Goal: Task Accomplishment & Management: Use online tool/utility

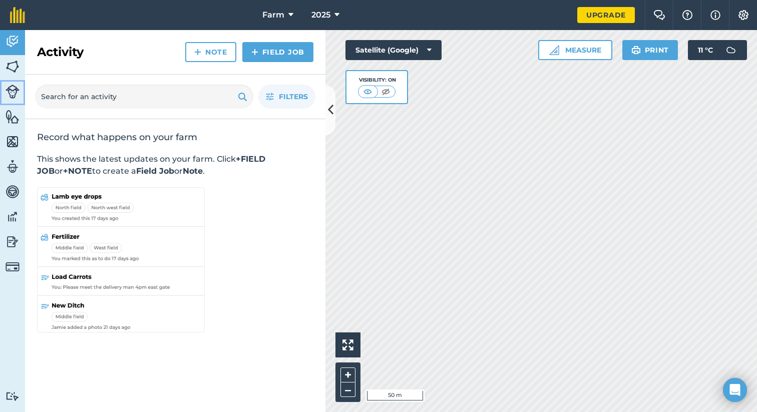
click at [15, 81] on link "Livestock" at bounding box center [12, 92] width 25 height 25
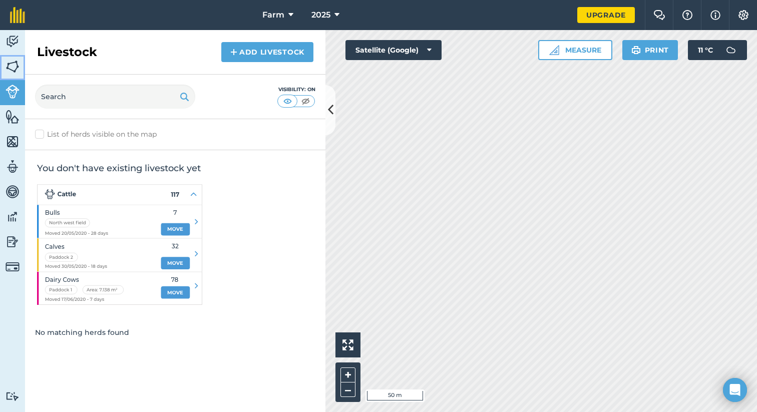
click at [14, 73] on img at bounding box center [13, 66] width 14 height 15
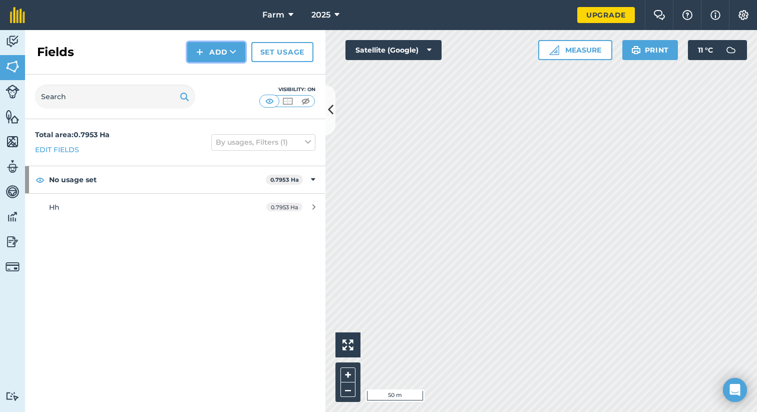
click at [233, 55] on icon at bounding box center [233, 52] width 7 height 10
click at [199, 76] on link "Draw" at bounding box center [216, 75] width 55 height 22
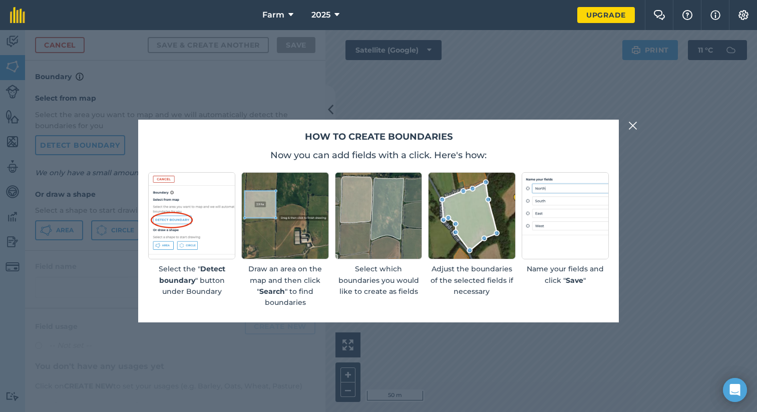
click at [629, 124] on img at bounding box center [633, 126] width 9 height 12
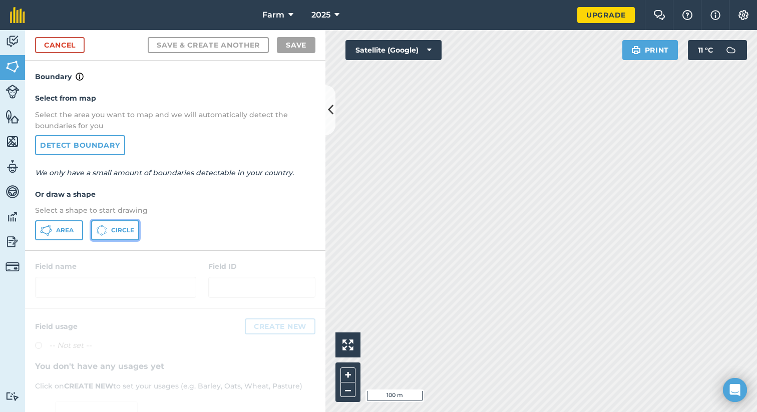
click at [52, 224] on icon at bounding box center [46, 230] width 12 height 12
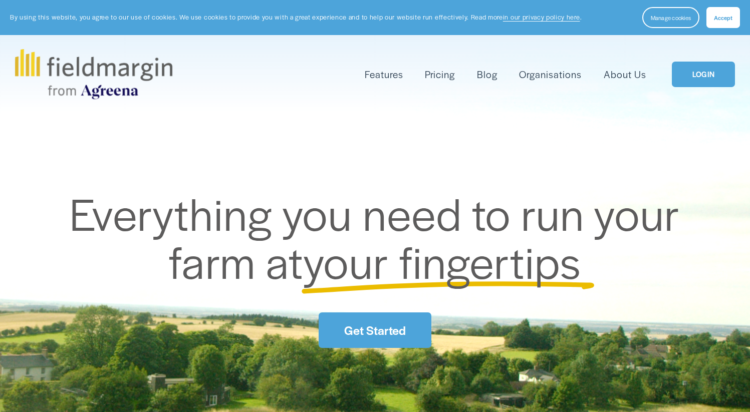
click at [701, 77] on link "LOGIN" at bounding box center [703, 75] width 63 height 26
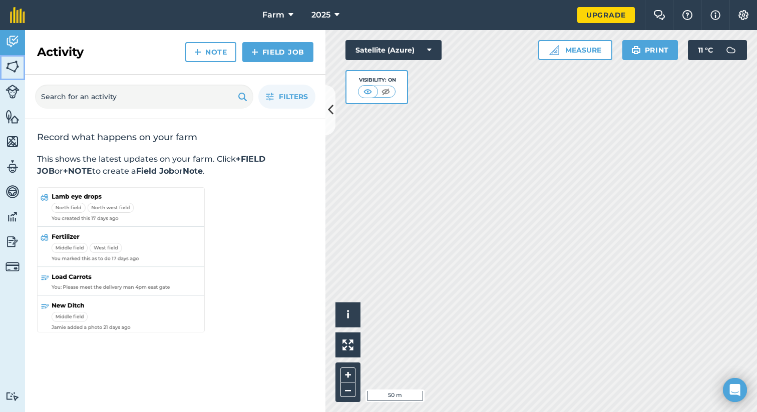
click at [7, 67] on img at bounding box center [13, 66] width 14 height 15
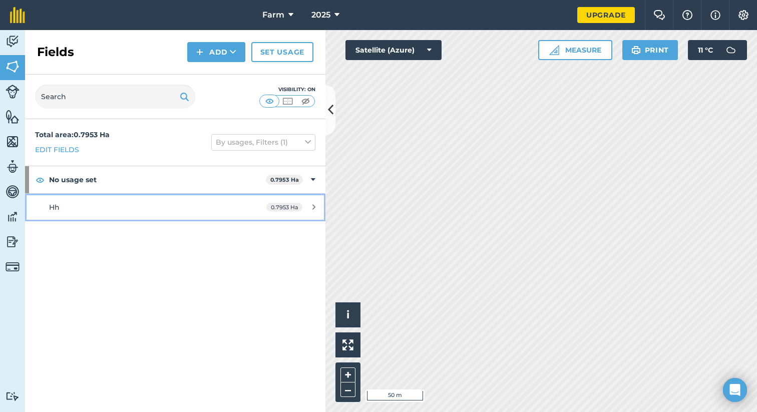
click at [298, 208] on span "0.7953 Ha" at bounding box center [284, 207] width 36 height 9
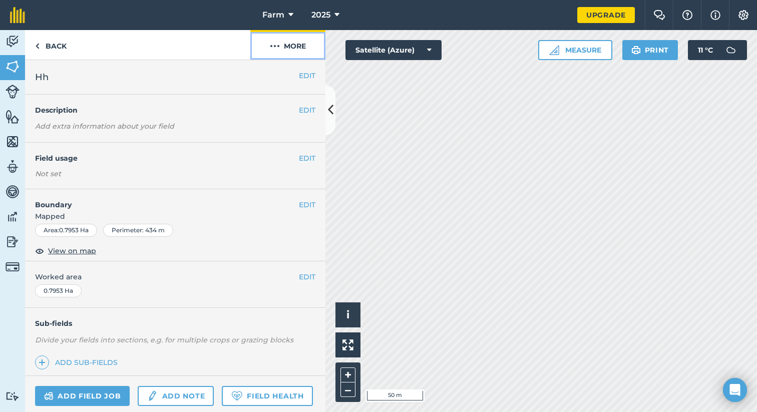
click at [288, 49] on button "More" at bounding box center [287, 45] width 75 height 30
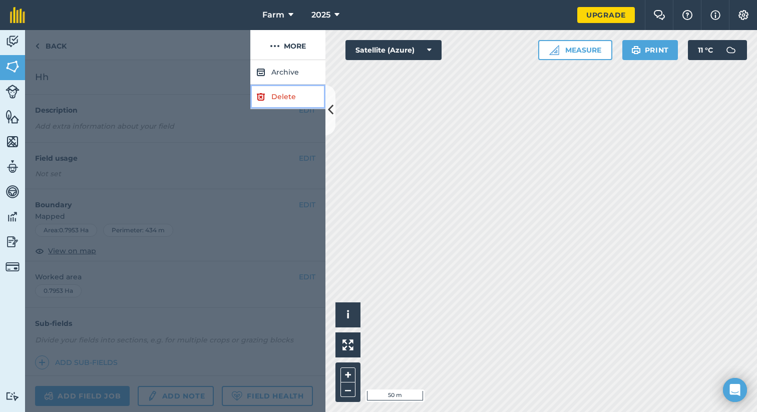
click at [296, 102] on link "Delete" at bounding box center [287, 97] width 75 height 25
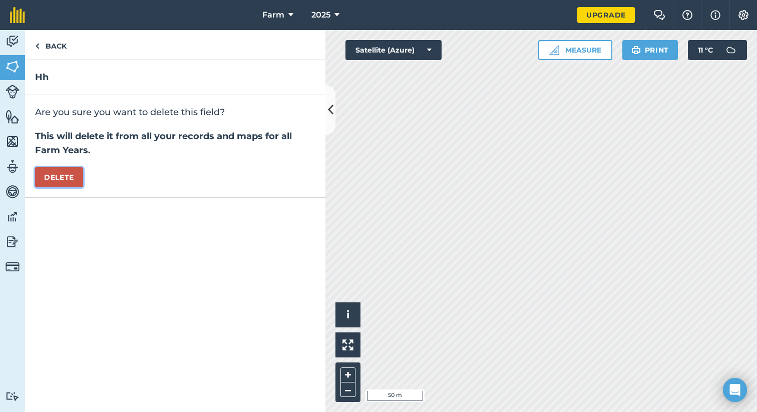
click at [72, 180] on button "Delete" at bounding box center [59, 177] width 48 height 20
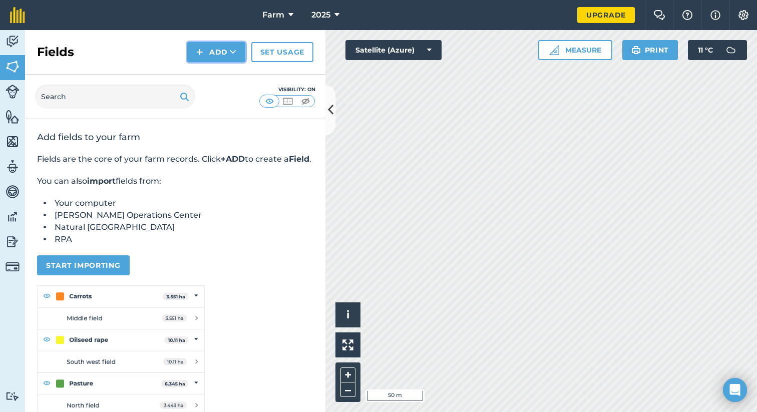
click at [223, 55] on button "Add" at bounding box center [216, 52] width 58 height 20
click at [220, 76] on link "Draw" at bounding box center [216, 75] width 55 height 22
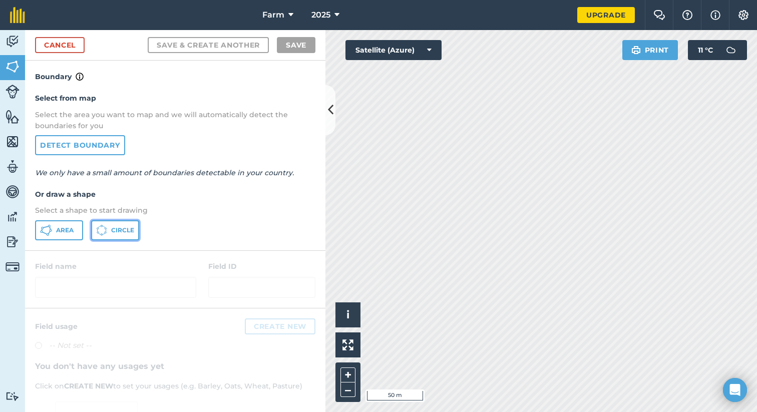
click at [121, 224] on button "Circle" at bounding box center [115, 230] width 48 height 20
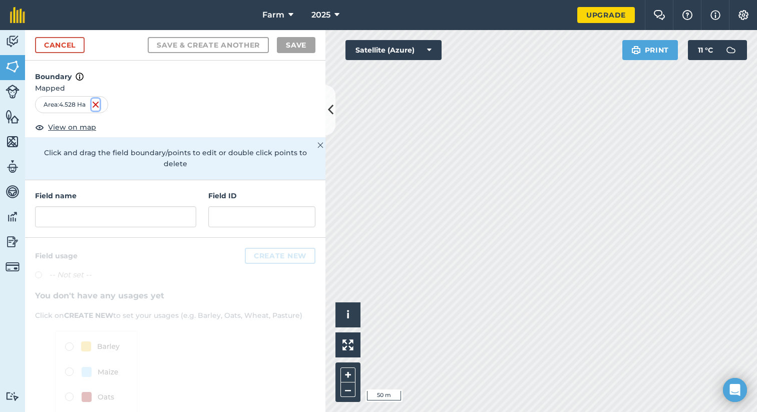
click at [95, 104] on img at bounding box center [96, 105] width 8 height 12
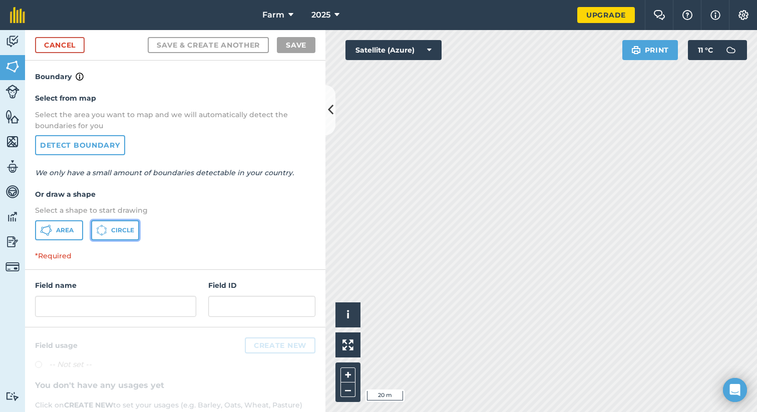
click at [117, 227] on span "Circle" at bounding box center [122, 230] width 23 height 8
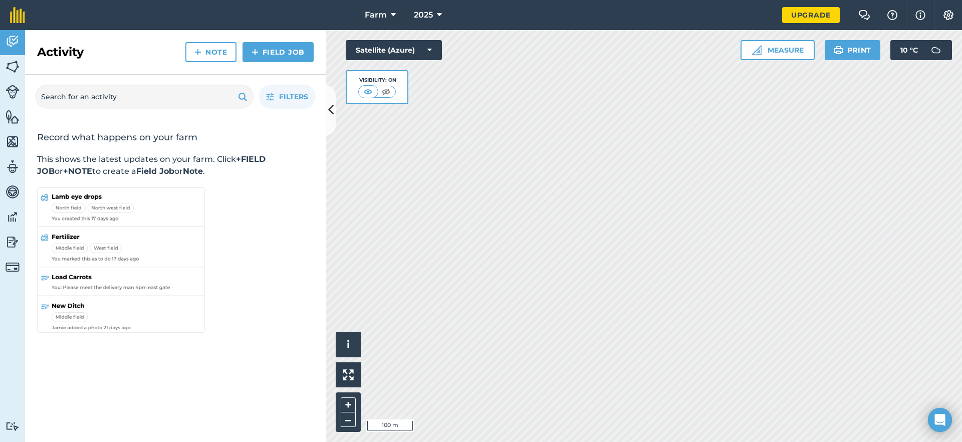
click at [271, 62] on div "Activity Note Field Job" at bounding box center [175, 52] width 301 height 45
click at [21, 65] on link "Fields" at bounding box center [12, 67] width 25 height 25
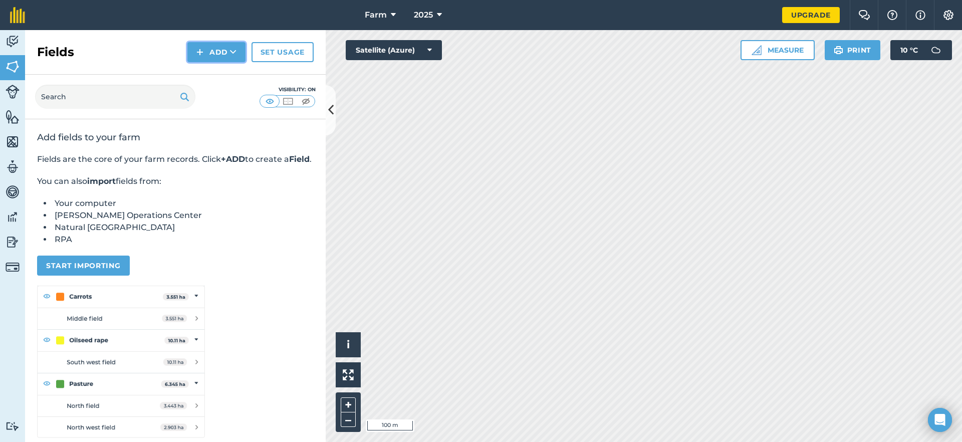
click at [214, 57] on button "Add" at bounding box center [216, 52] width 58 height 20
click at [215, 71] on link "Draw" at bounding box center [216, 75] width 55 height 22
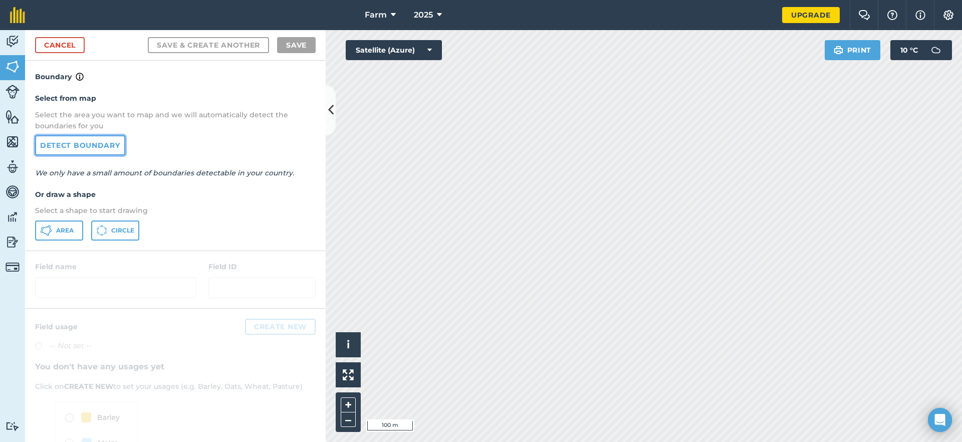
click at [83, 151] on link "Detect boundary" at bounding box center [80, 145] width 90 height 20
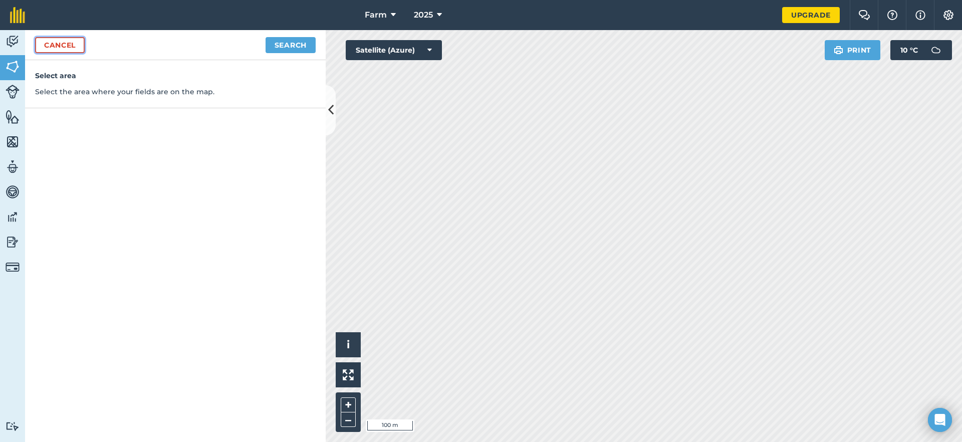
click at [71, 49] on link "Cancel" at bounding box center [60, 45] width 50 height 16
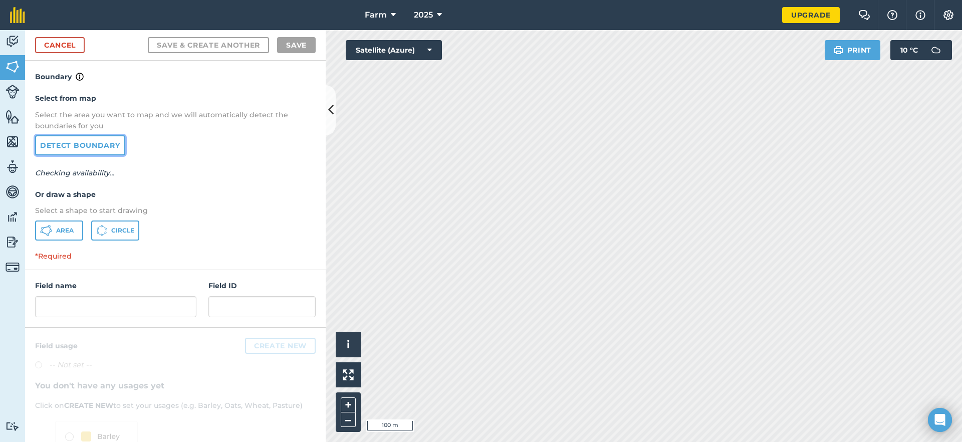
click at [90, 154] on link "Detect boundary" at bounding box center [80, 145] width 90 height 20
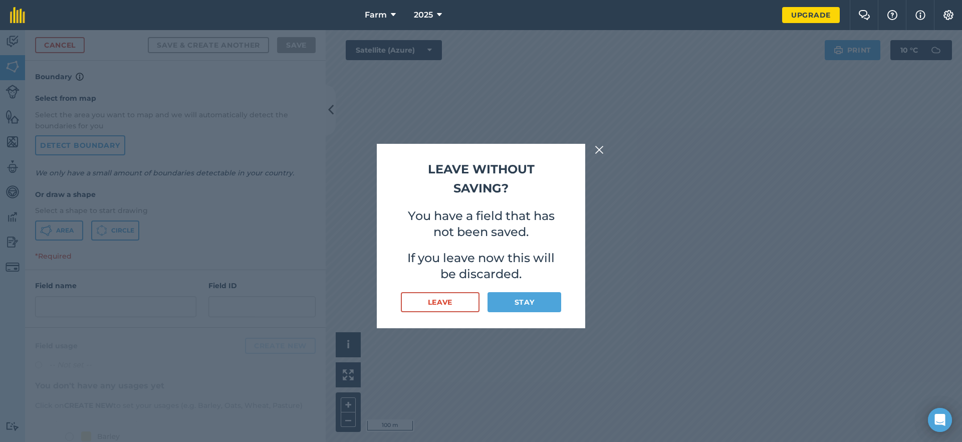
click at [589, 155] on div "Leave without saving? You have a field that has not been saved. If you leave no…" at bounding box center [481, 236] width 962 height 412
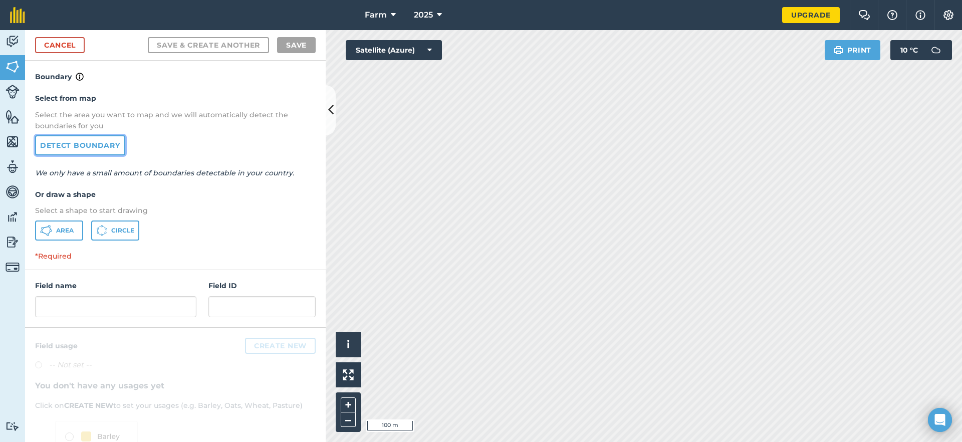
click at [89, 140] on link "Detect boundary" at bounding box center [80, 145] width 90 height 20
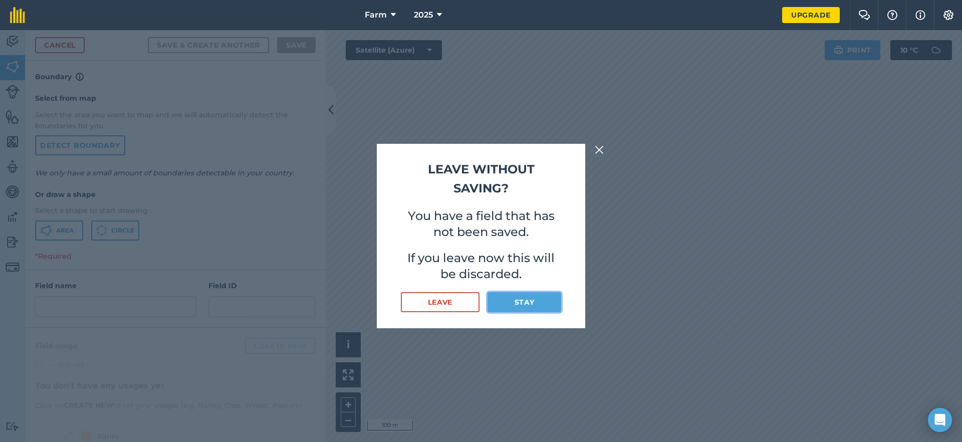
click at [529, 296] on button "Stay" at bounding box center [524, 302] width 74 height 20
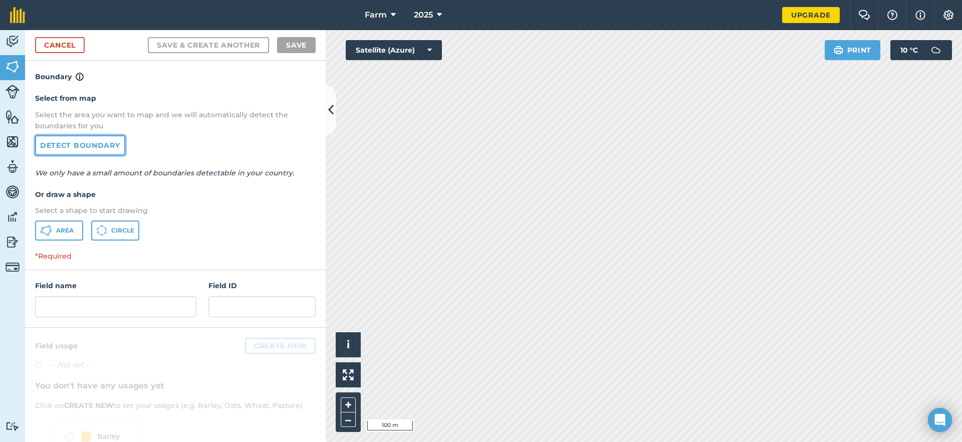
click at [98, 138] on link "Detect boundary" at bounding box center [80, 145] width 90 height 20
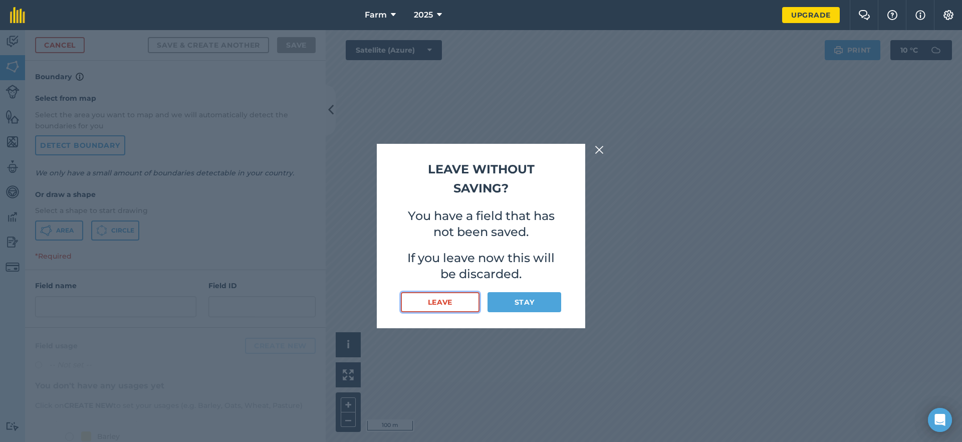
click at [448, 308] on button "Leave" at bounding box center [440, 302] width 79 height 20
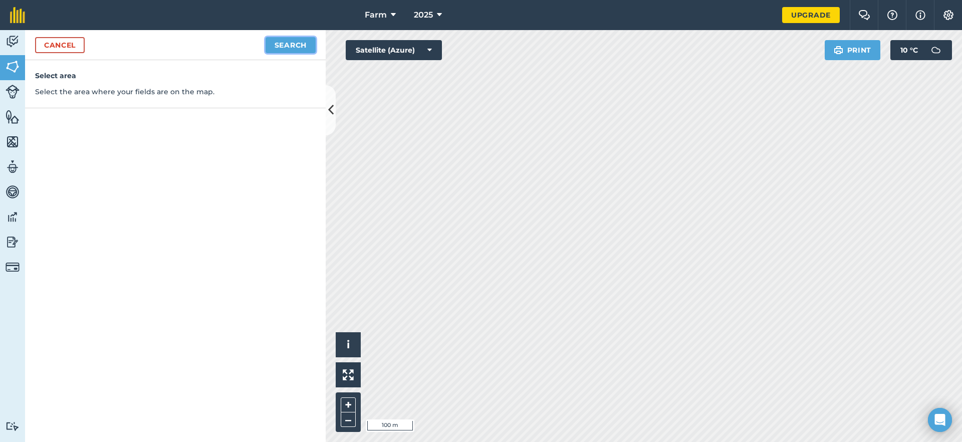
click at [277, 43] on button "Search" at bounding box center [290, 45] width 50 height 16
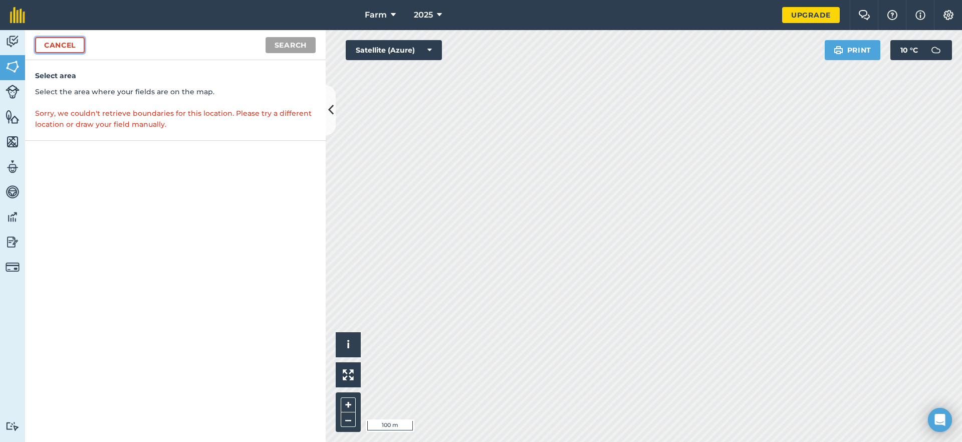
click at [76, 48] on link "Cancel" at bounding box center [60, 45] width 50 height 16
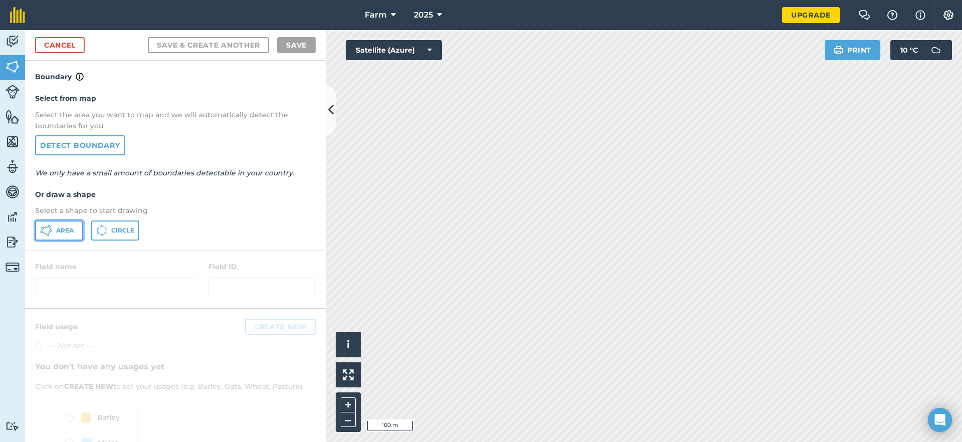
click at [71, 234] on button "Area" at bounding box center [59, 230] width 48 height 20
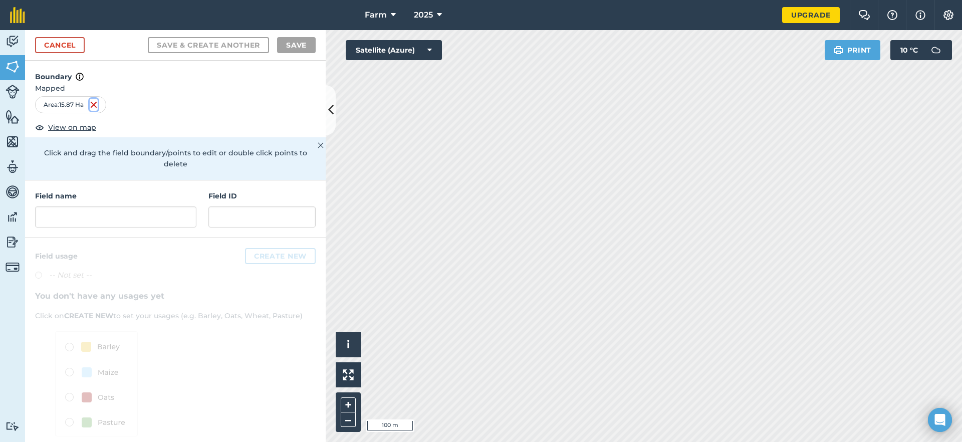
click at [95, 105] on img at bounding box center [94, 105] width 8 height 12
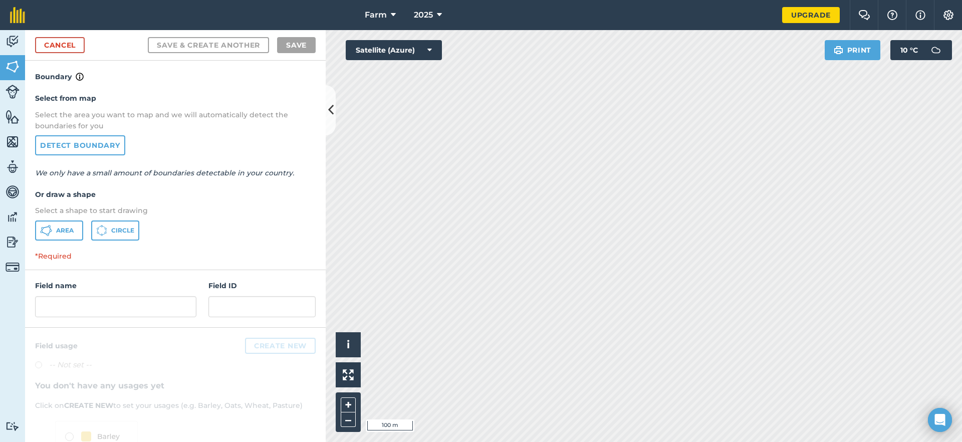
click at [354, 441] on html "Farm 2025 Upgrade Farm Chat Help Info Settings Map printing is not available on…" at bounding box center [481, 221] width 962 height 442
click at [67, 228] on span "Area" at bounding box center [65, 230] width 18 height 8
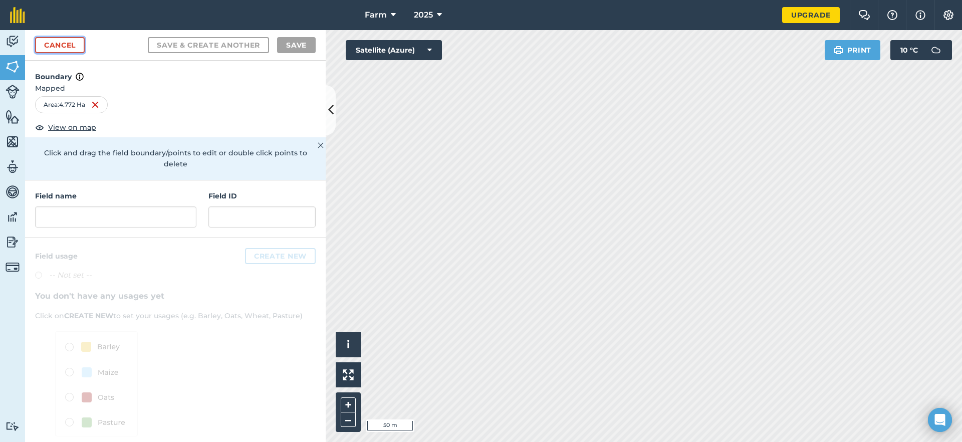
click at [61, 42] on link "Cancel" at bounding box center [60, 45] width 50 height 16
